Goal: Task Accomplishment & Management: Manage account settings

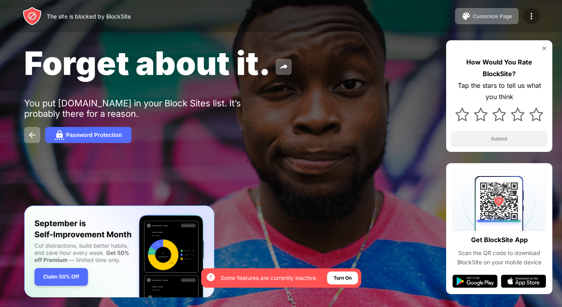
click at [527, 16] on img at bounding box center [532, 16] width 10 height 10
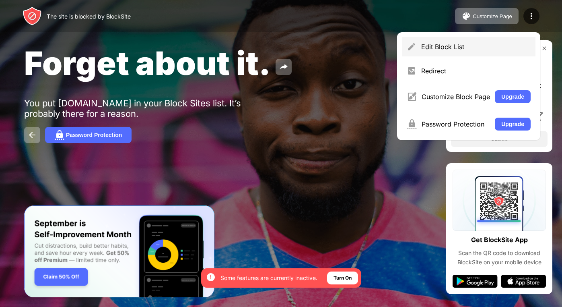
click at [454, 46] on div "Edit Block List" at bounding box center [477, 47] width 110 height 8
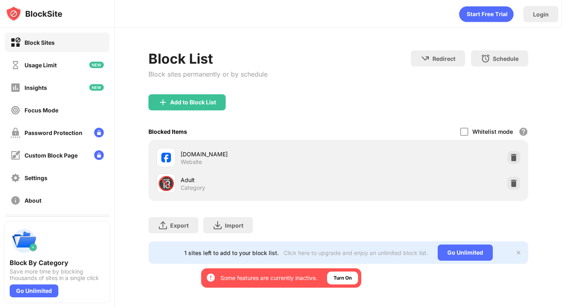
click at [519, 154] on div at bounding box center [514, 157] width 13 height 13
